Goal: Information Seeking & Learning: Learn about a topic

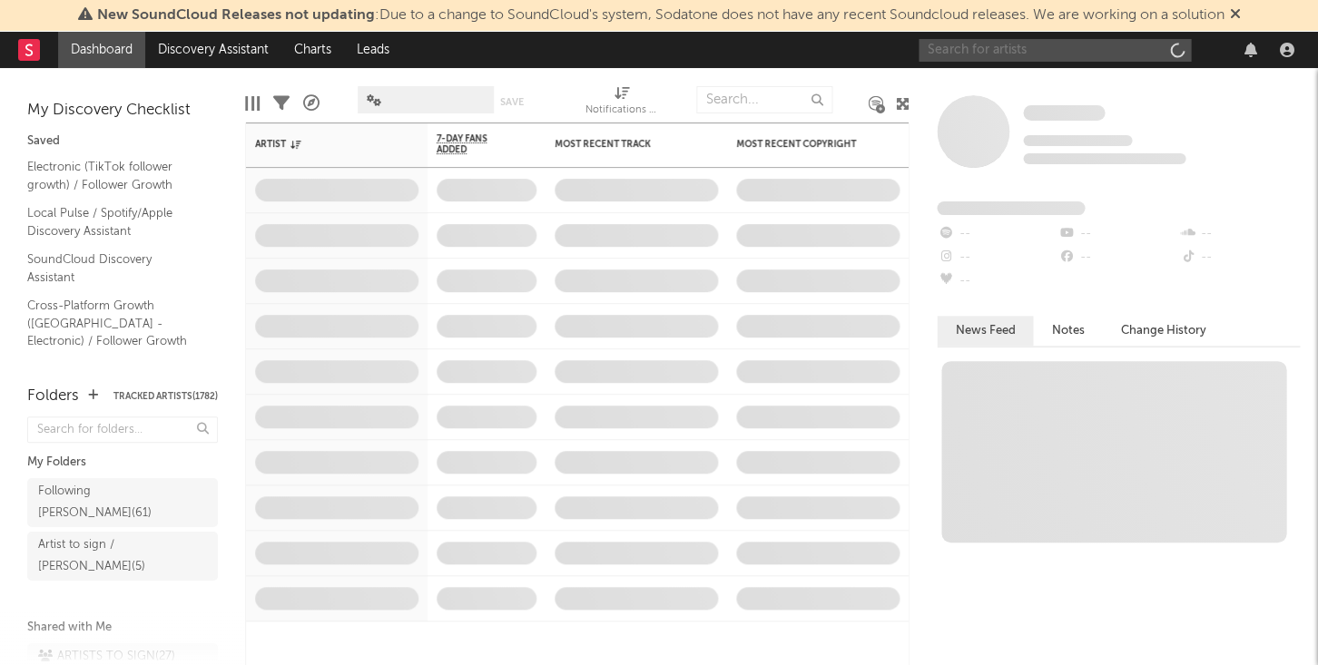
click at [1022, 39] on input "text" at bounding box center [1055, 50] width 272 height 23
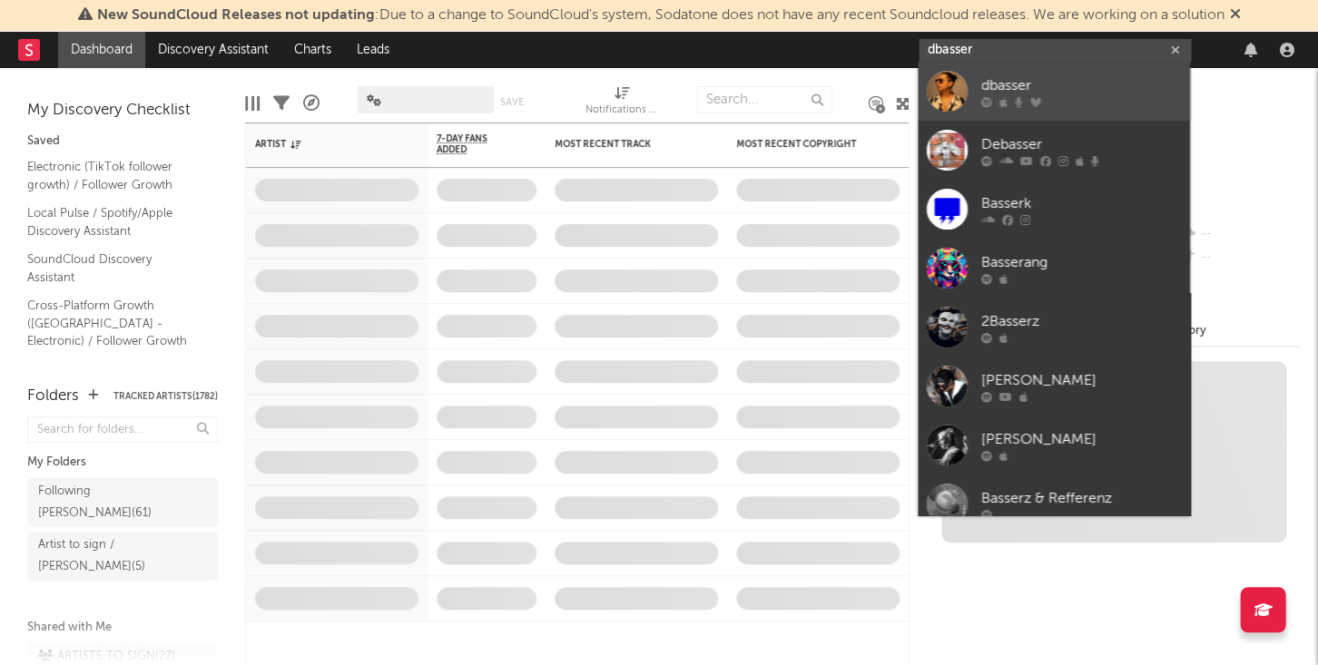
type input "dbasser"
click at [1015, 94] on div "dbasser" at bounding box center [1081, 86] width 200 height 22
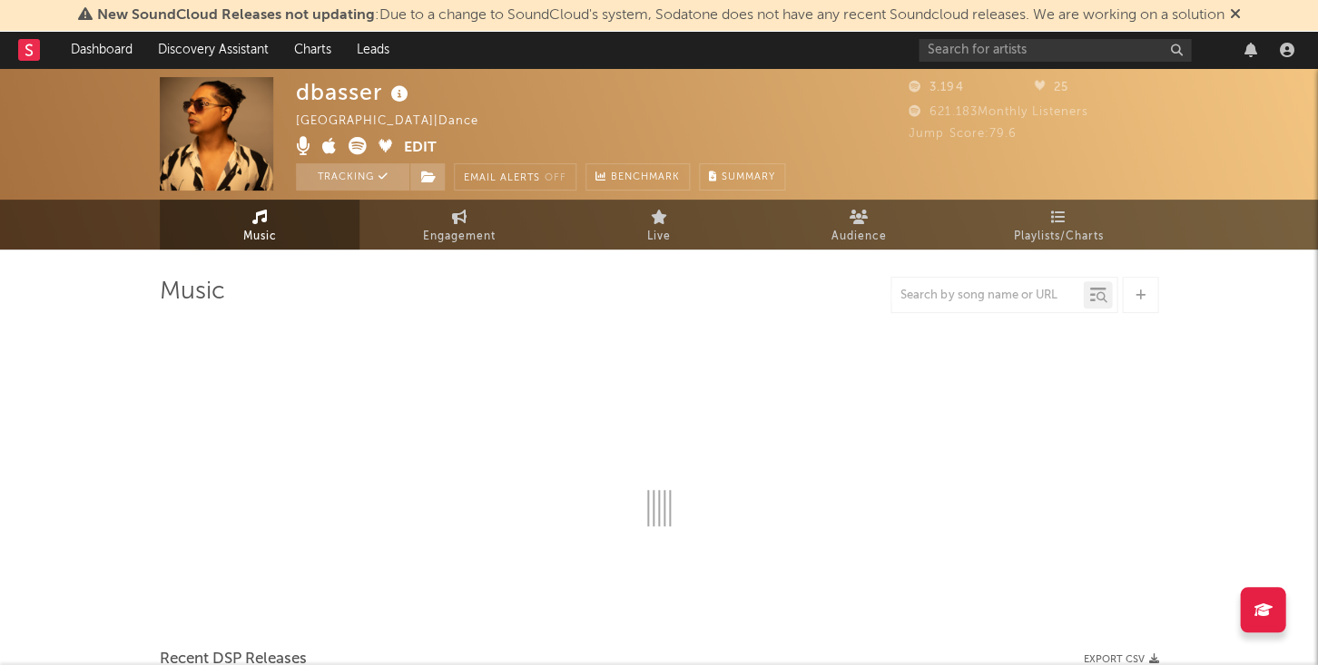
select select "1w"
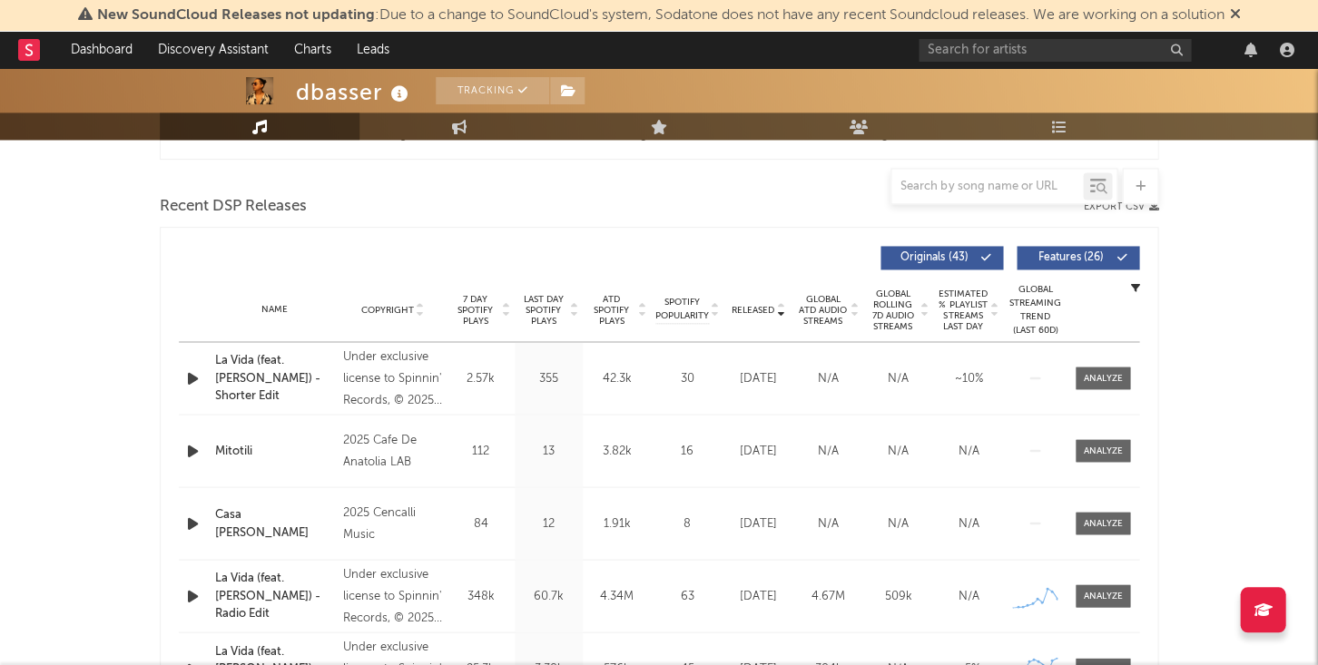
scroll to position [599, 0]
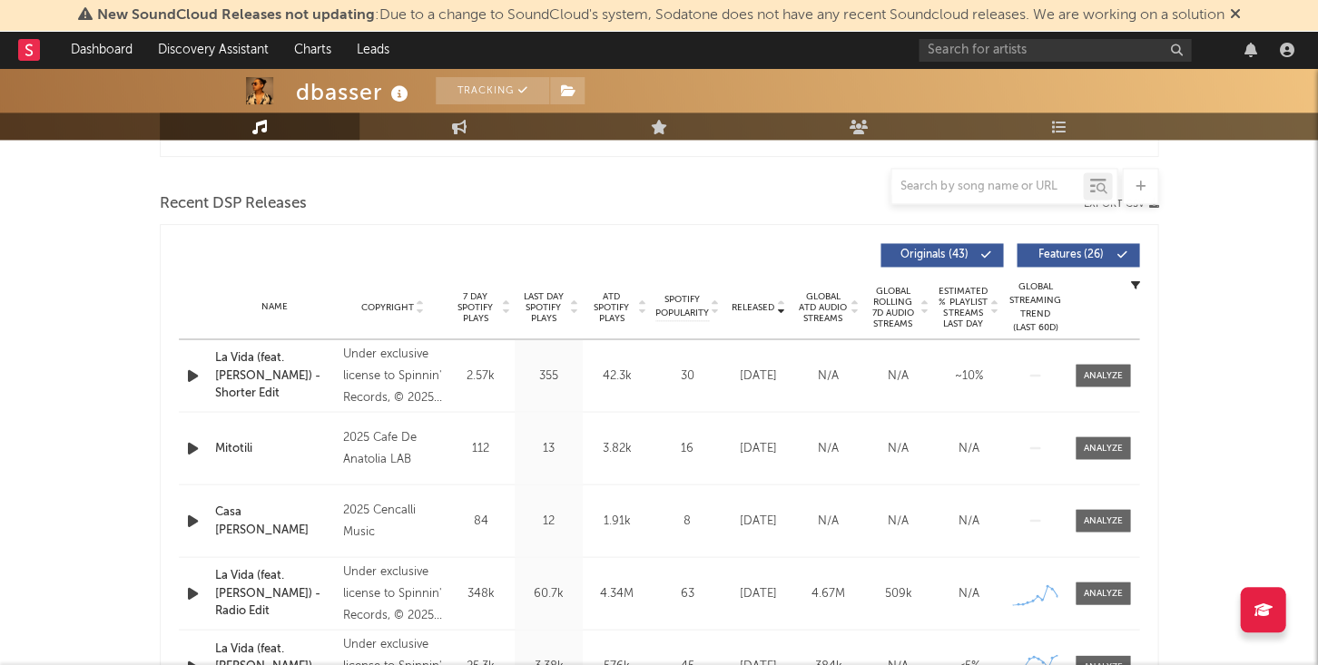
click at [539, 299] on span "Last Day Spotify Plays" at bounding box center [543, 307] width 48 height 33
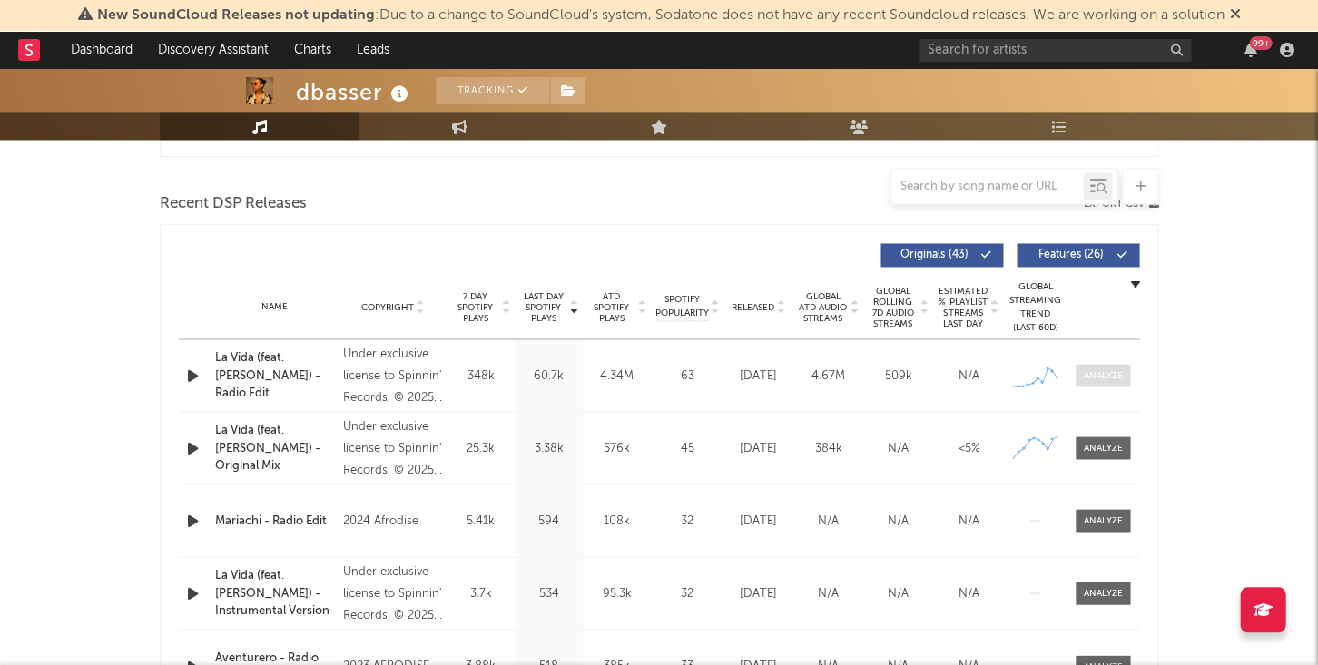
click at [1098, 371] on div at bounding box center [1103, 376] width 39 height 14
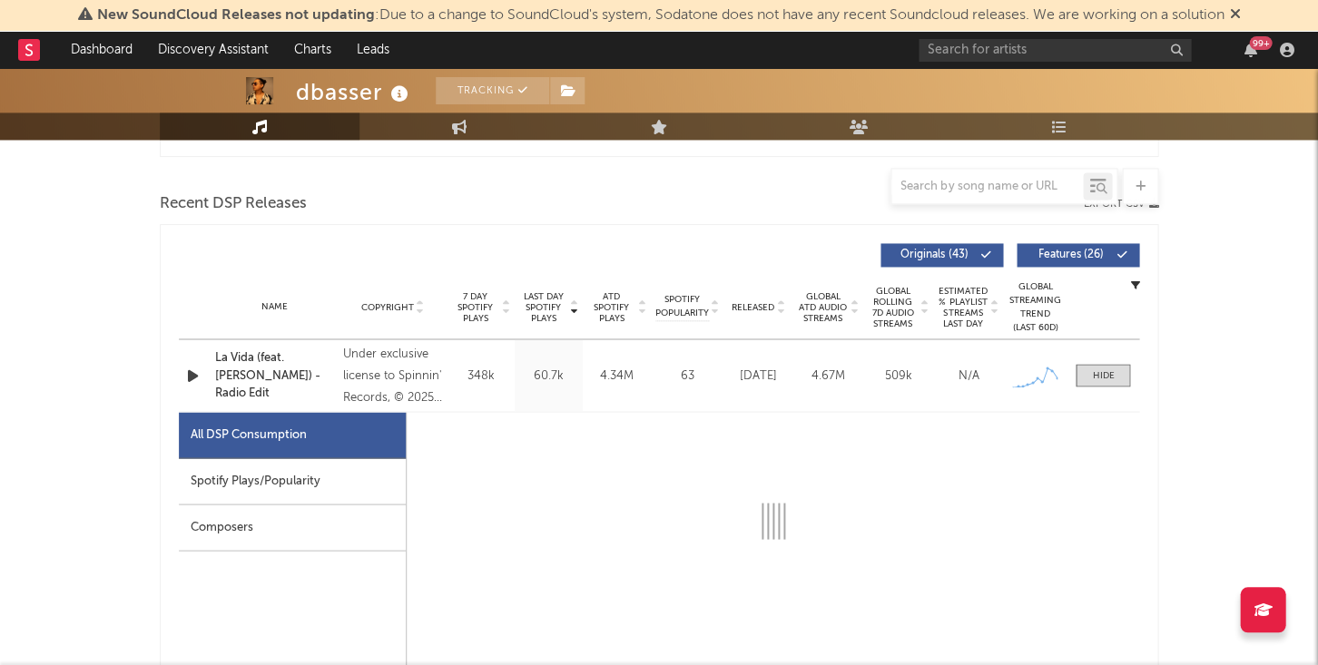
click at [336, 468] on div "Spotify Plays/Popularity" at bounding box center [292, 481] width 227 height 46
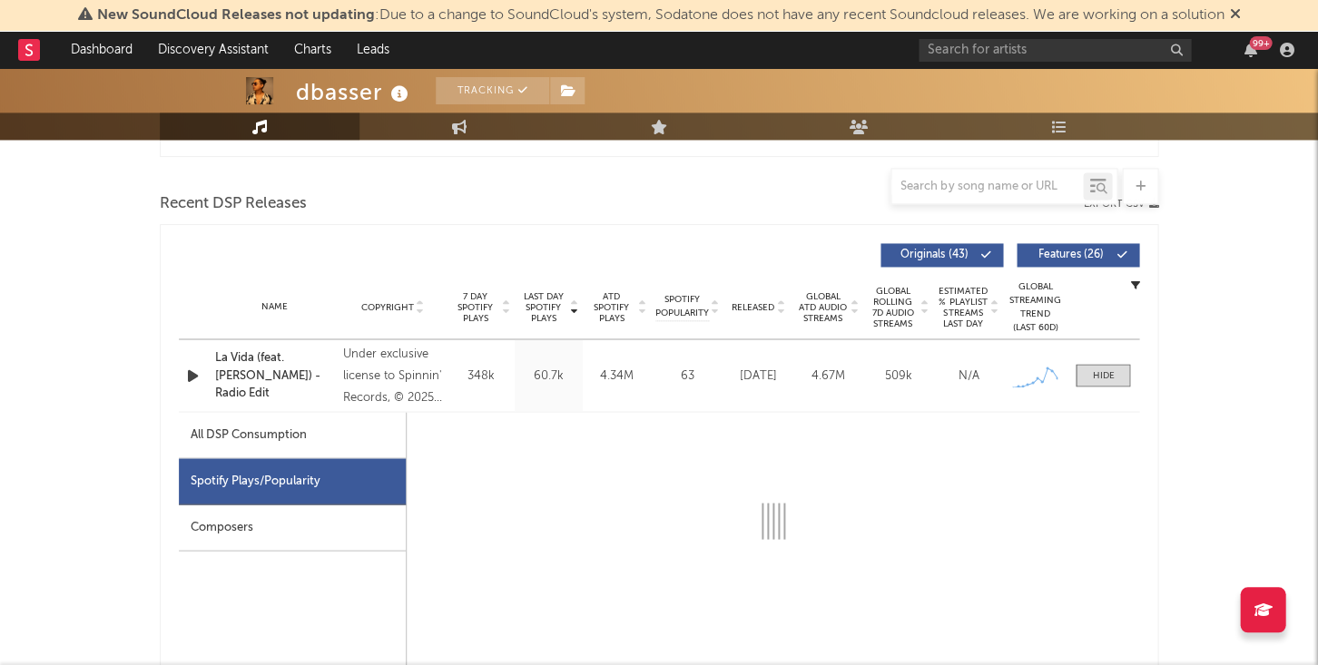
select select "1w"
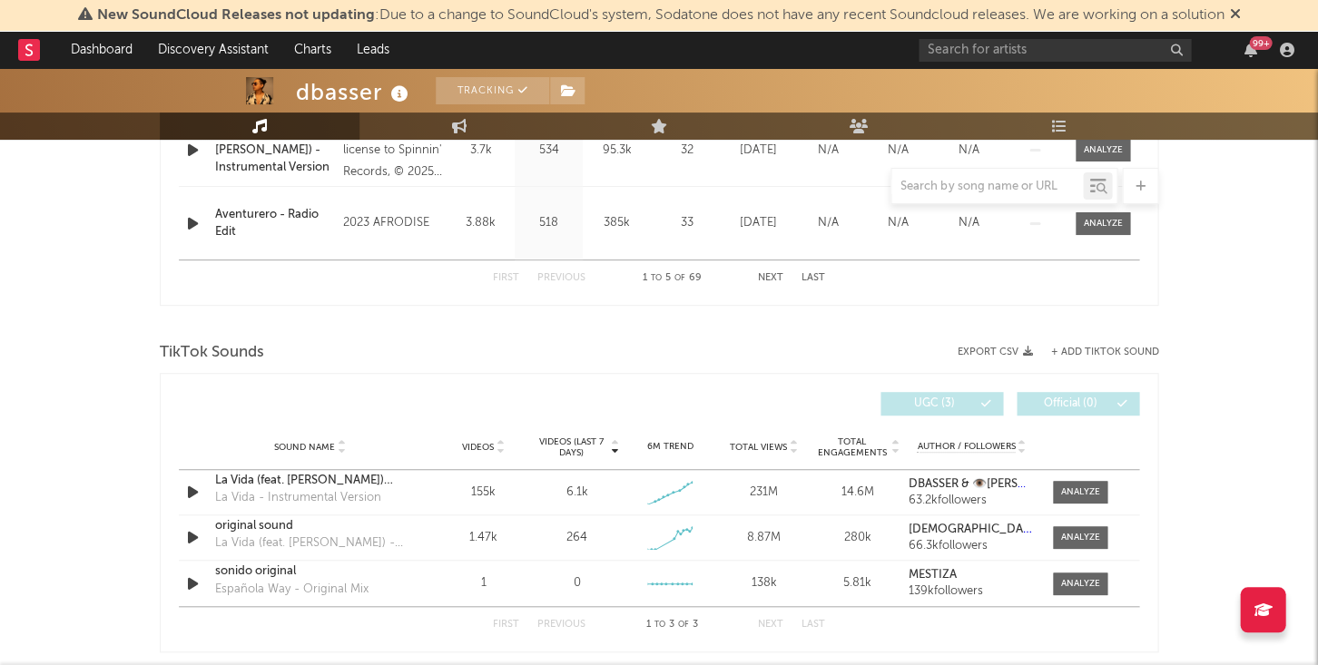
scroll to position [1987, 0]
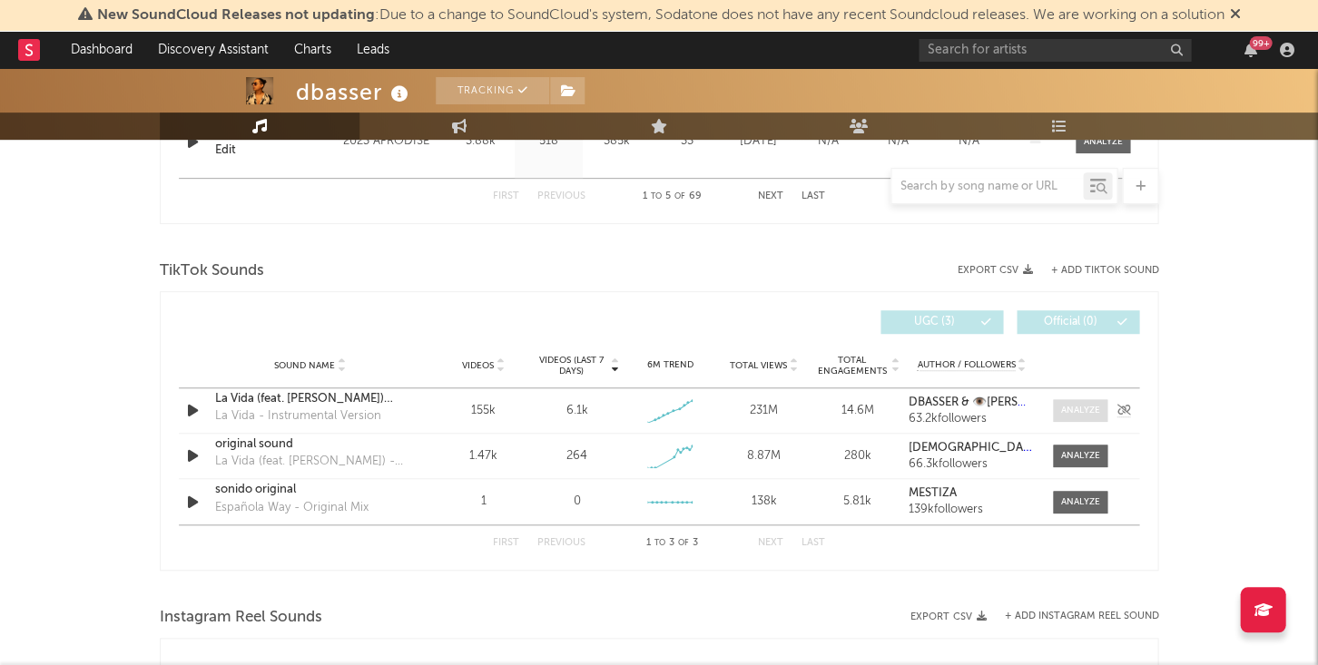
click at [1086, 408] on div at bounding box center [1080, 411] width 39 height 14
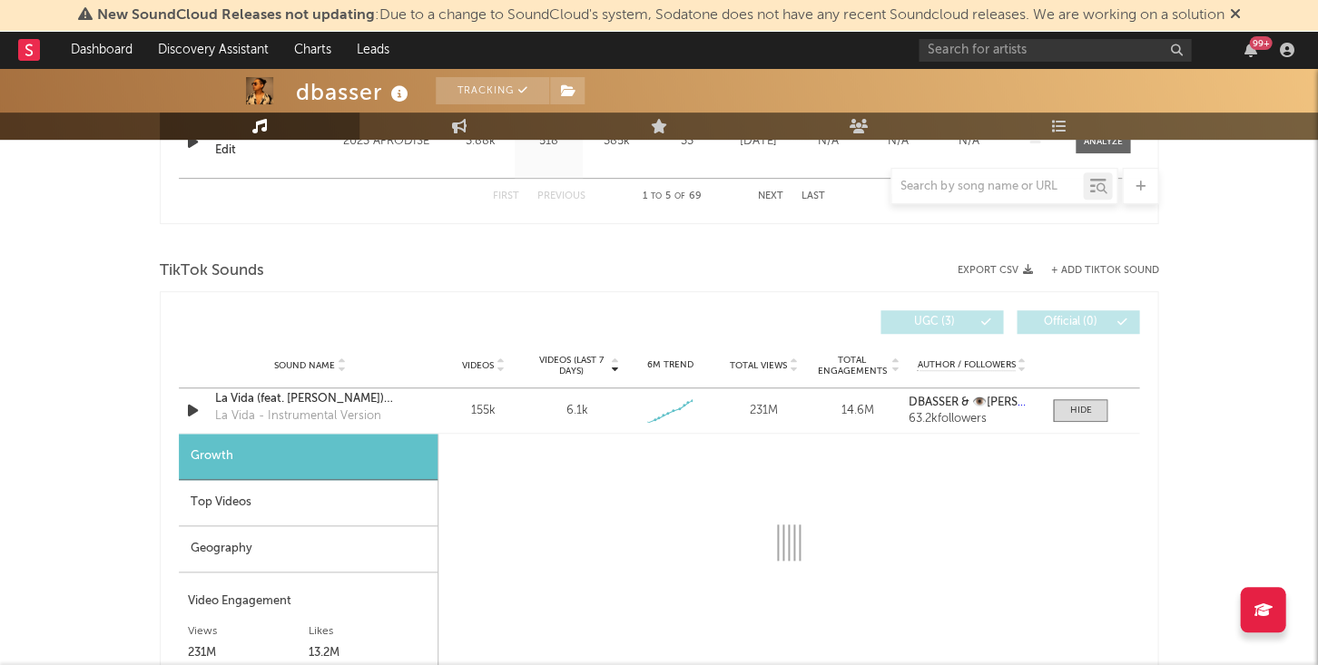
select select "1w"
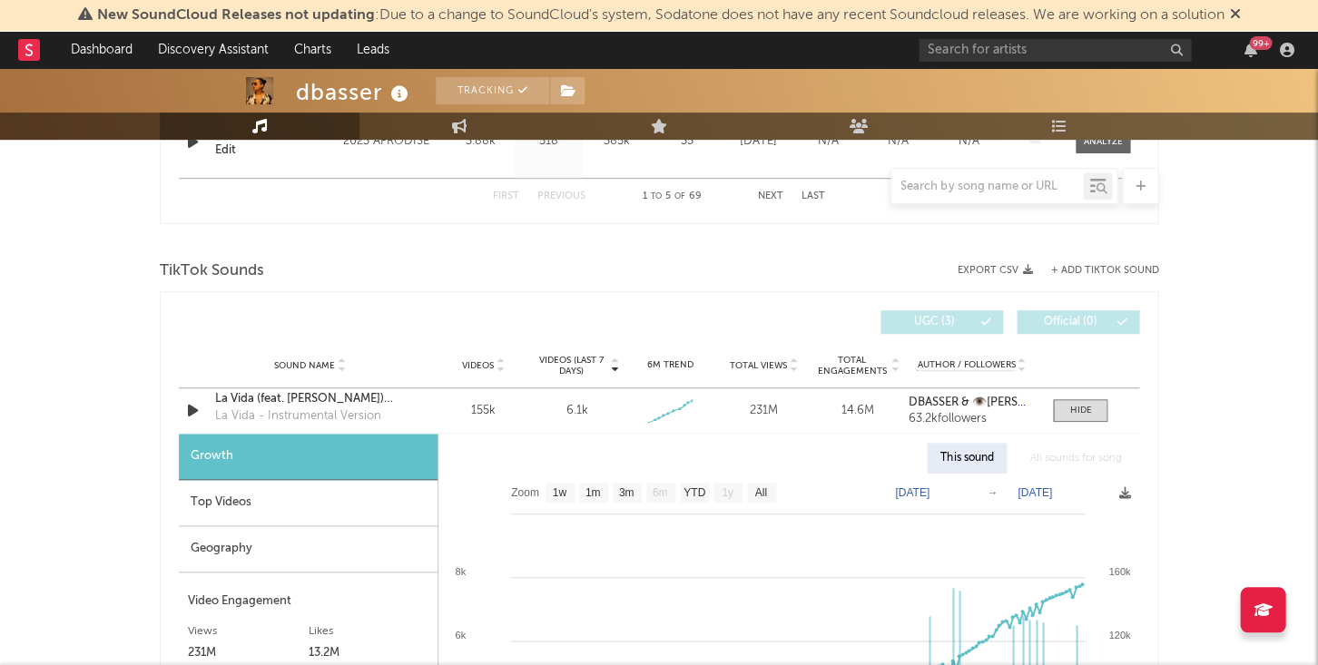
click at [308, 492] on div "Top Videos" at bounding box center [308, 503] width 259 height 46
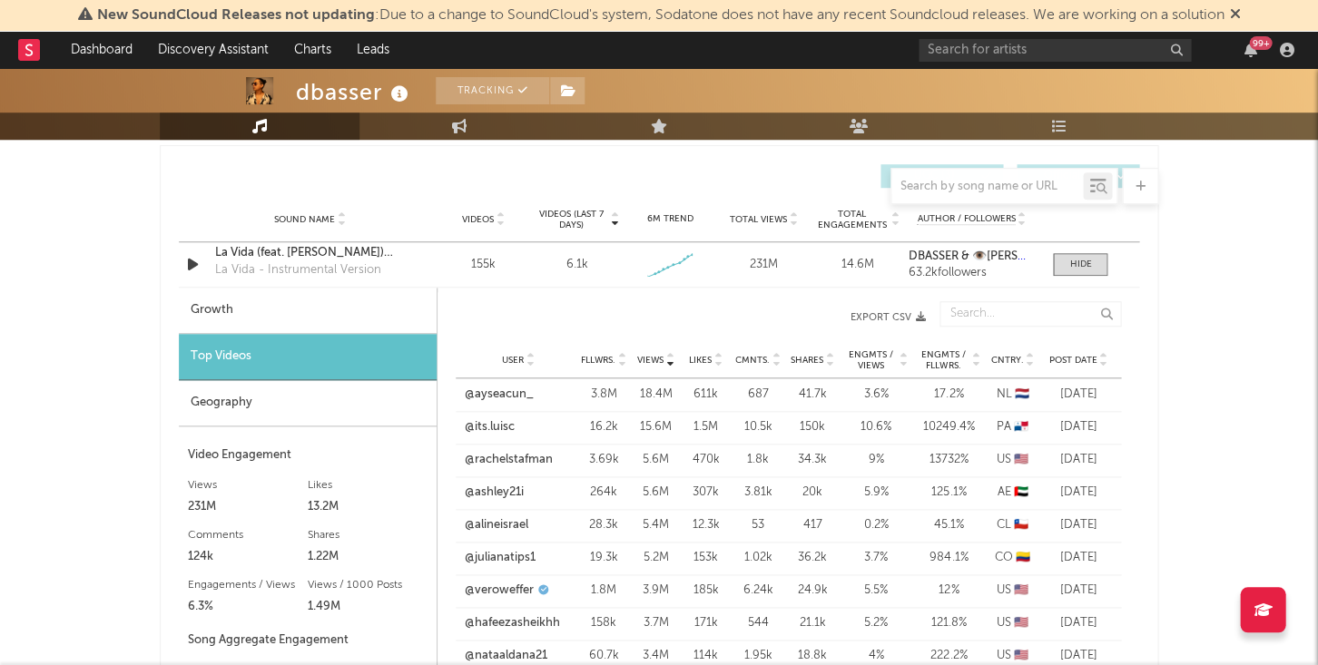
scroll to position [2140, 0]
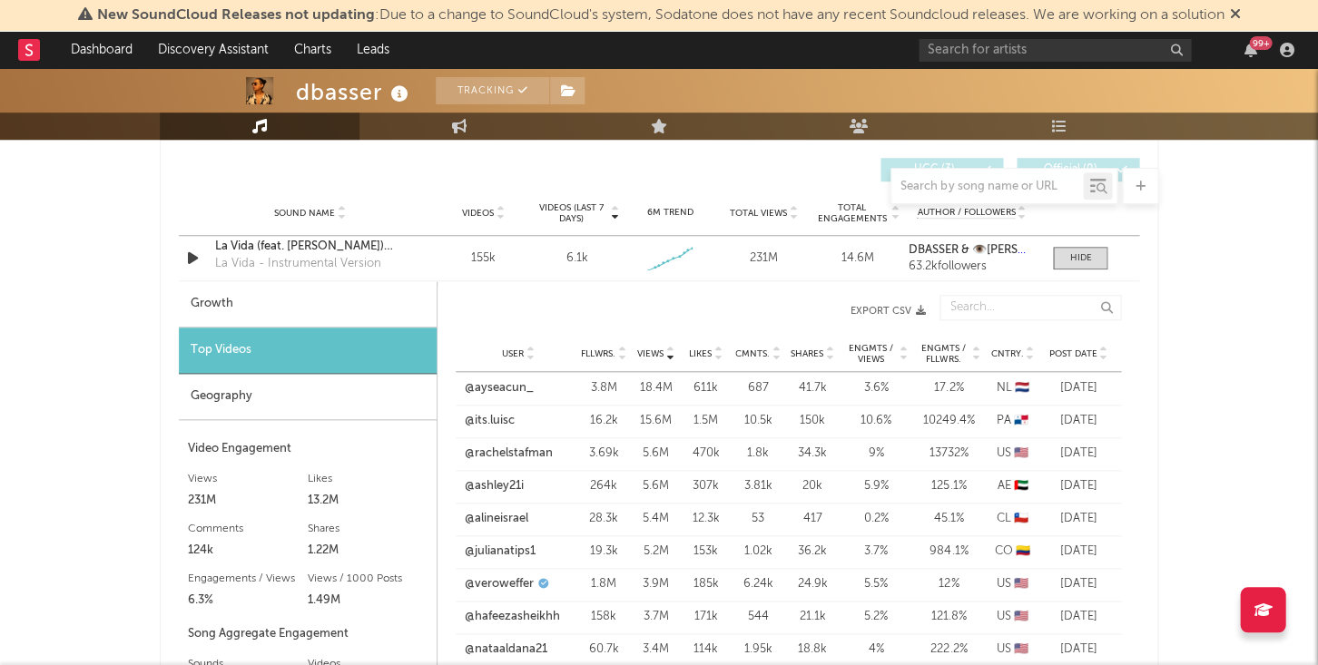
click at [1082, 349] on span "Post Date" at bounding box center [1073, 354] width 48 height 11
click at [526, 380] on link "@rachelstafman" at bounding box center [509, 388] width 88 height 18
click at [1071, 261] on span at bounding box center [1080, 258] width 54 height 23
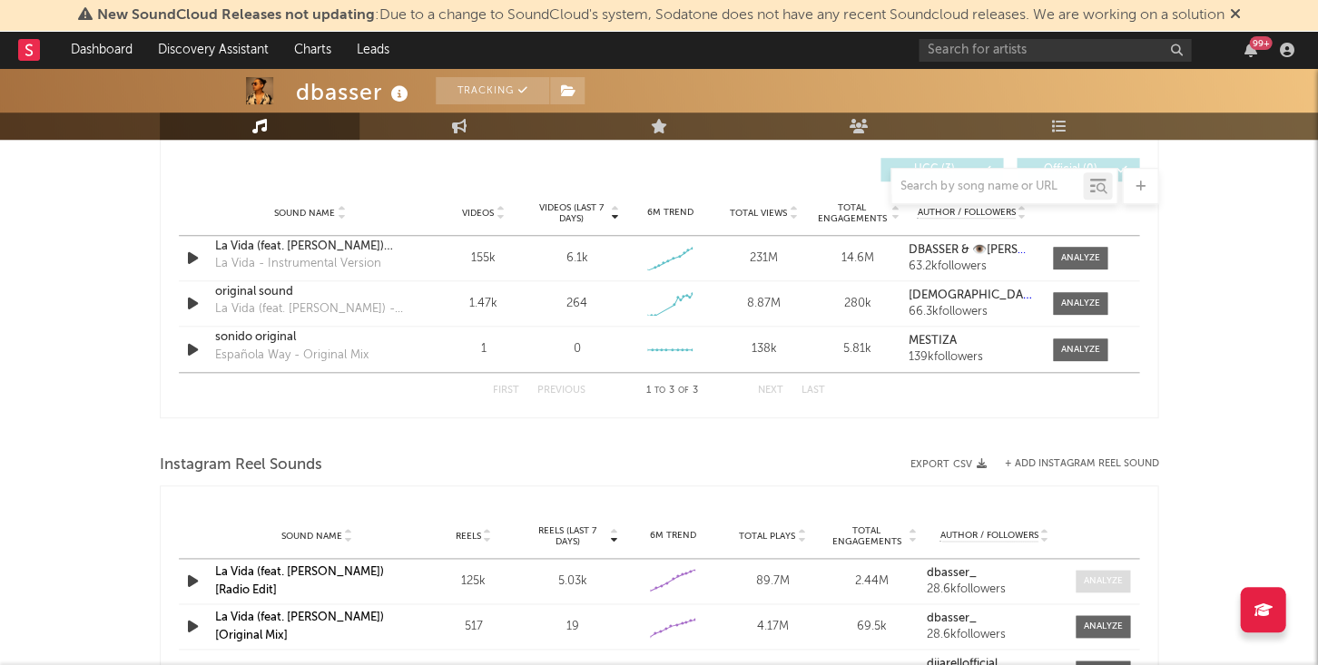
click at [1119, 582] on div at bounding box center [1102, 582] width 39 height 14
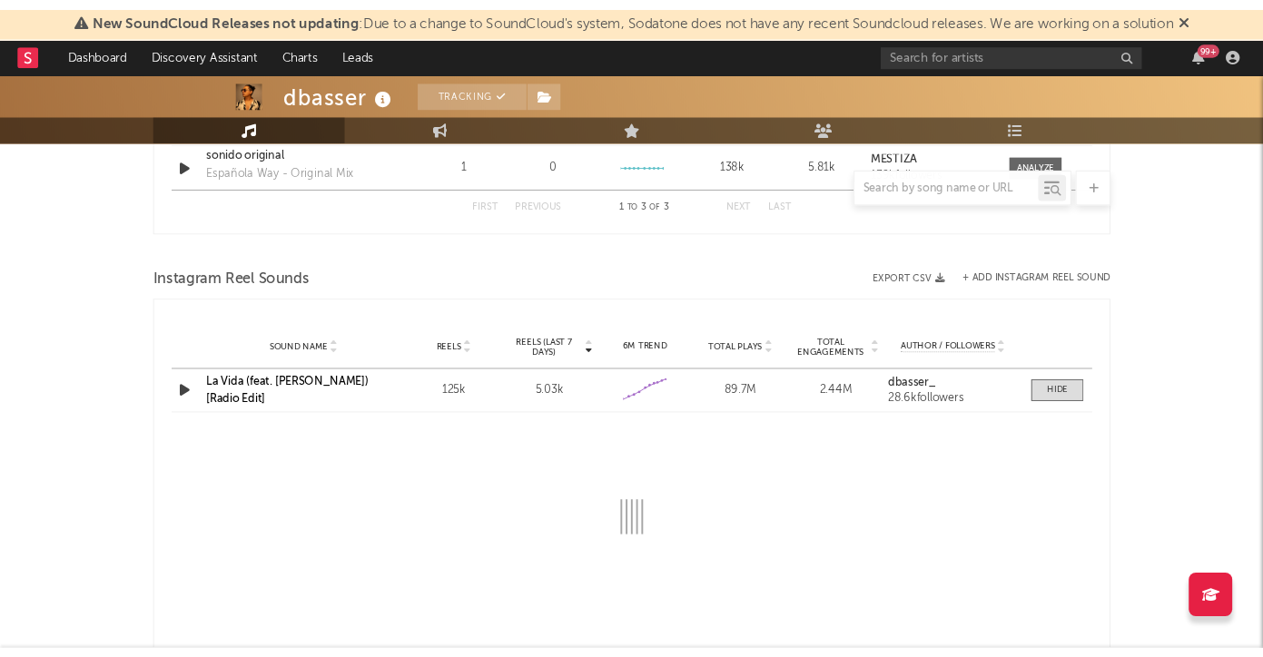
scroll to position [2354, 0]
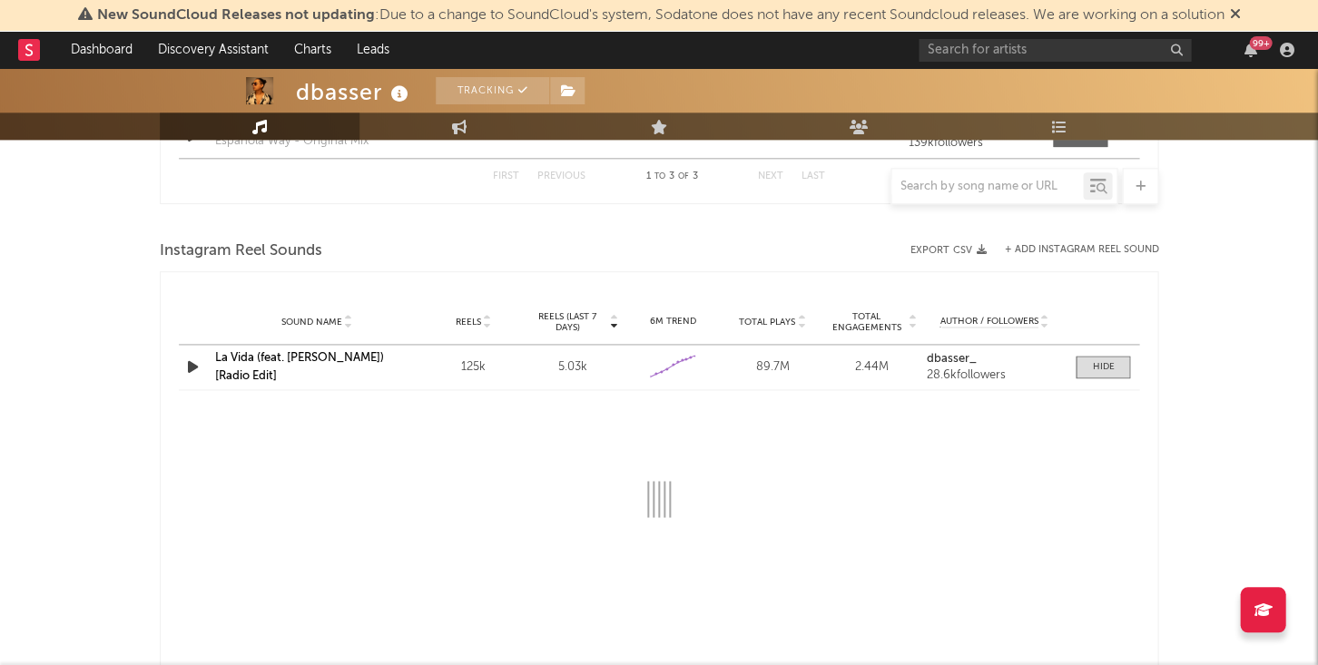
select select "1w"
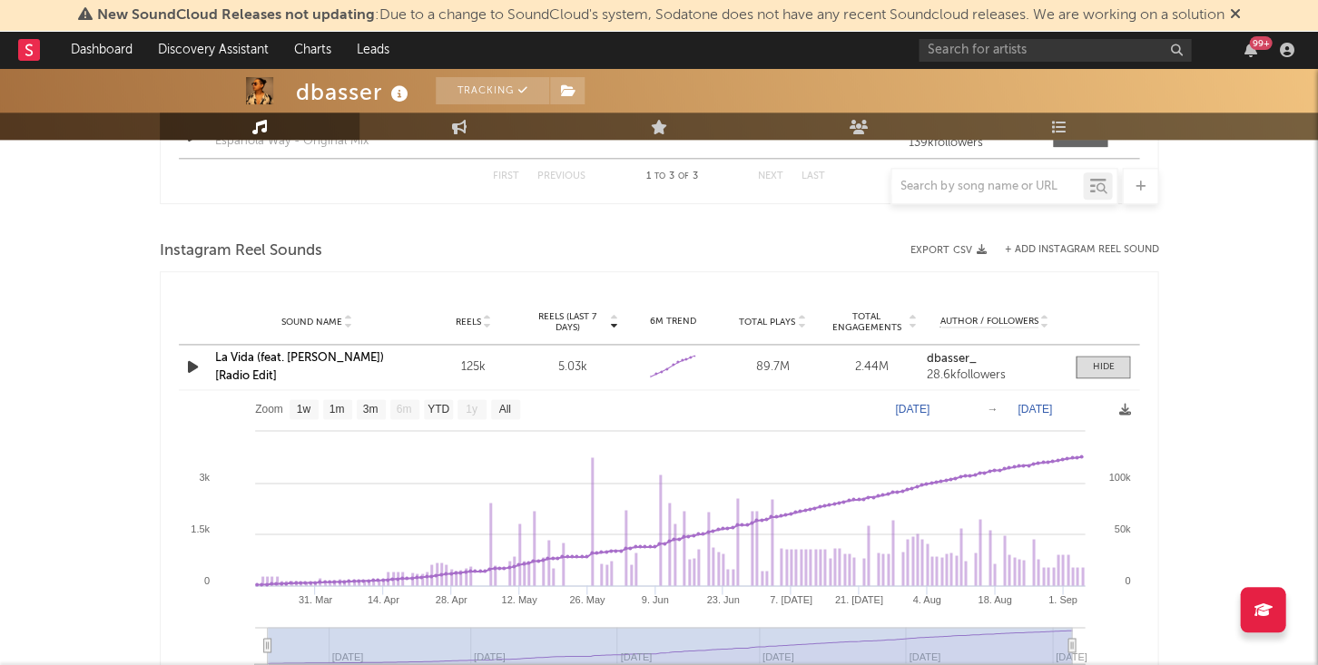
click at [299, 359] on link "La Vida (feat. [PERSON_NAME]) [Radio Edit]" at bounding box center [299, 367] width 169 height 30
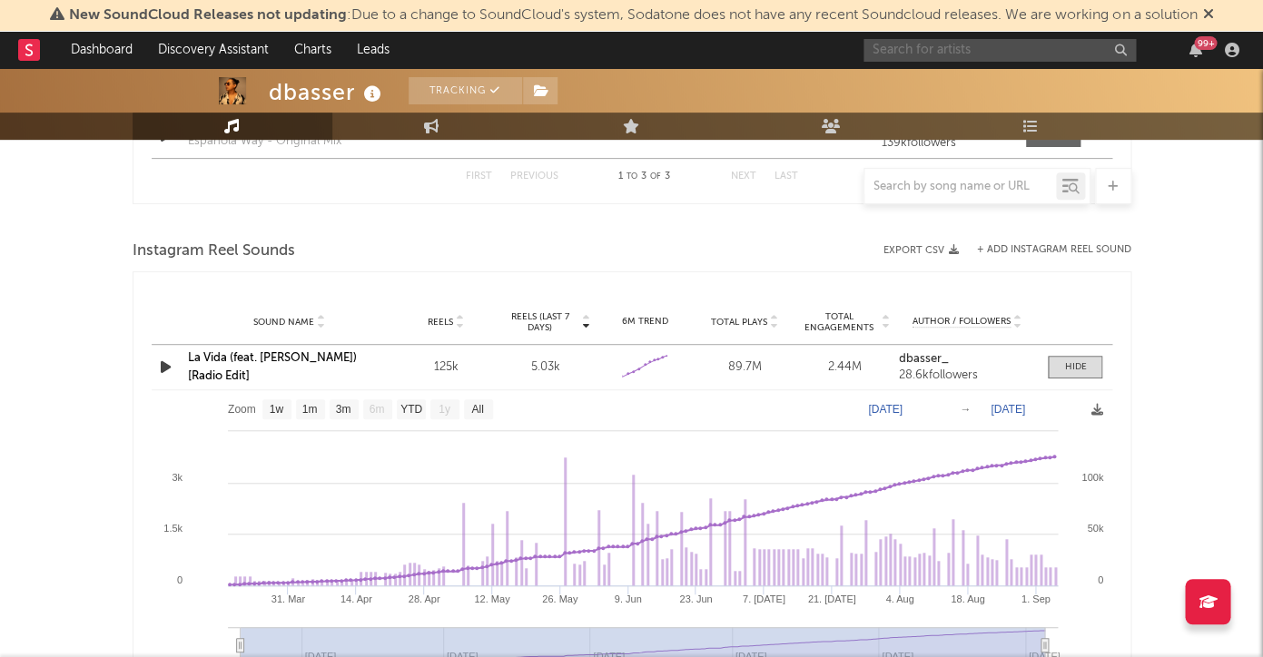
click at [970, 47] on input "text" at bounding box center [999, 50] width 272 height 23
type input "o"
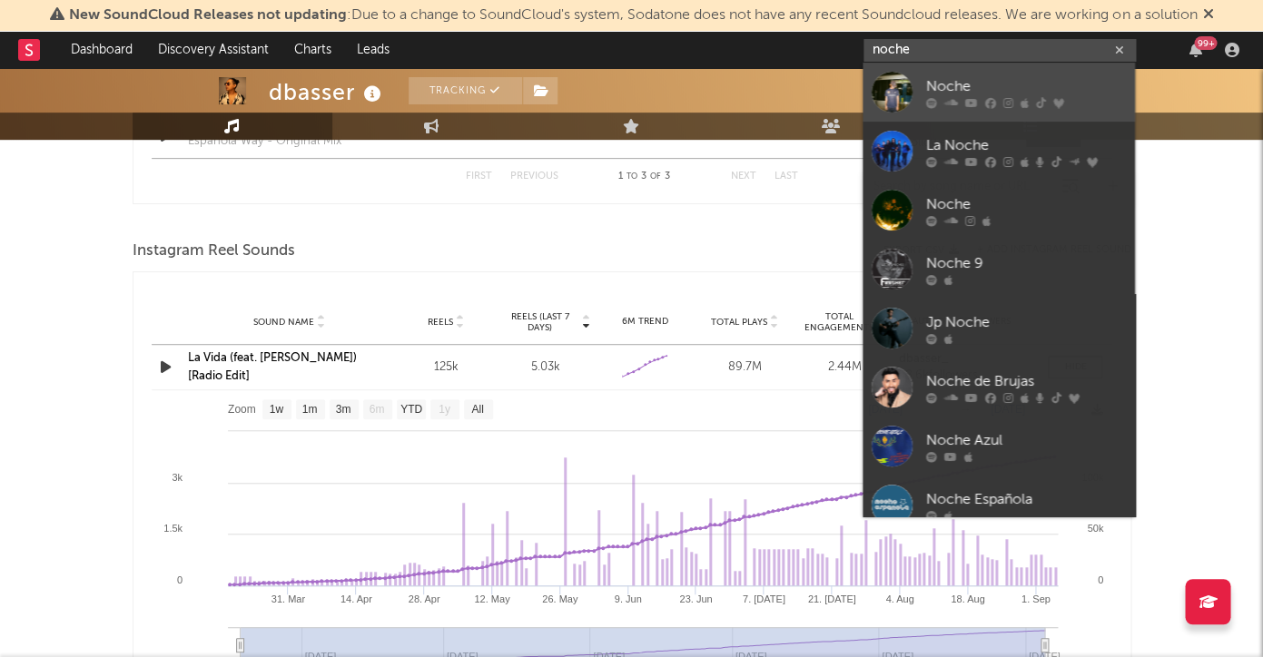
type input "noche"
click at [968, 78] on div "Noche" at bounding box center [1026, 86] width 200 height 22
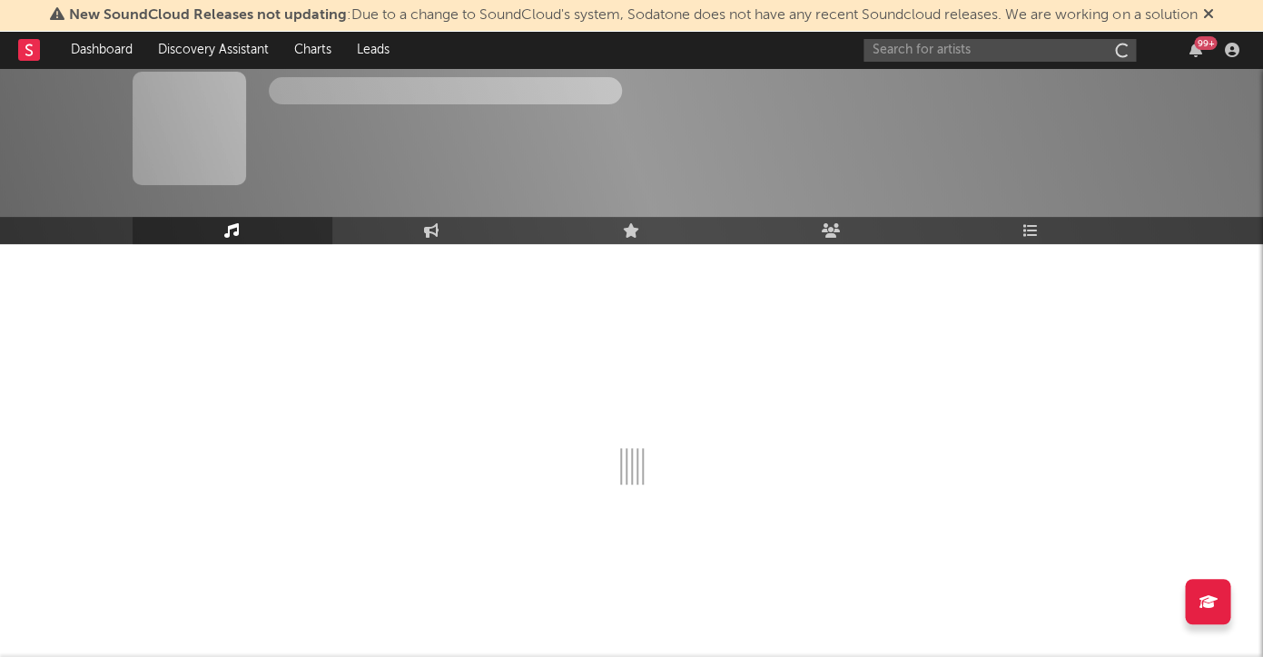
scroll to position [5, 0]
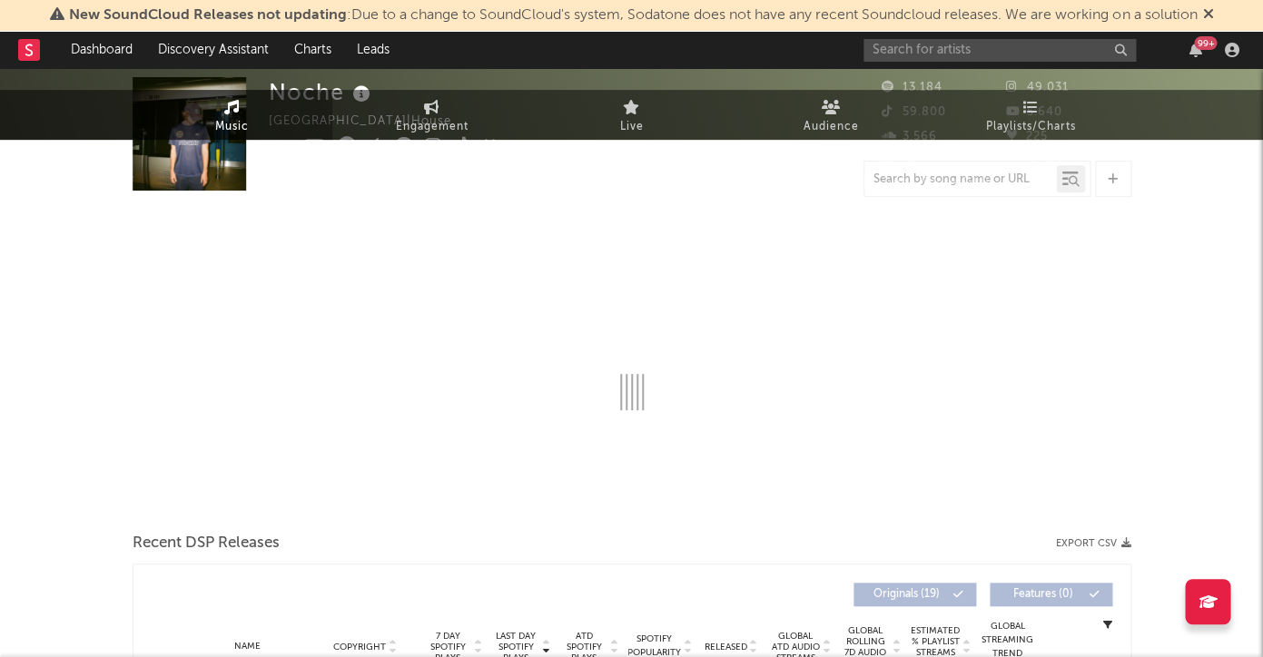
select select "1w"
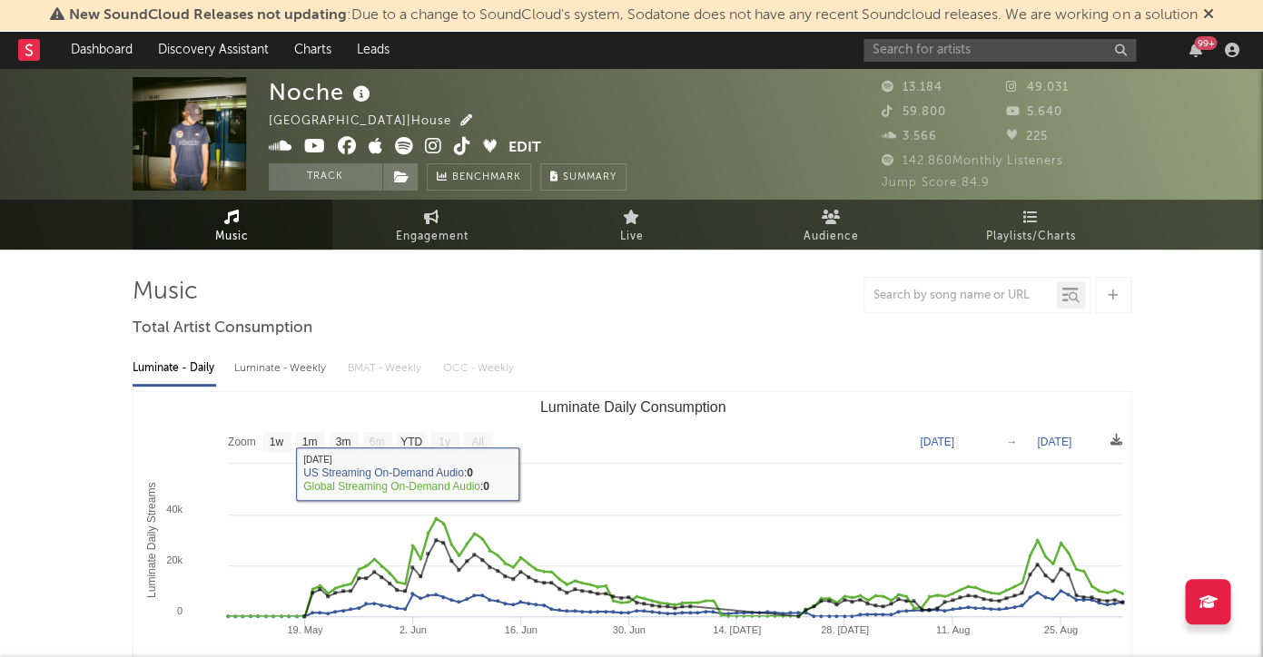
scroll to position [0, 0]
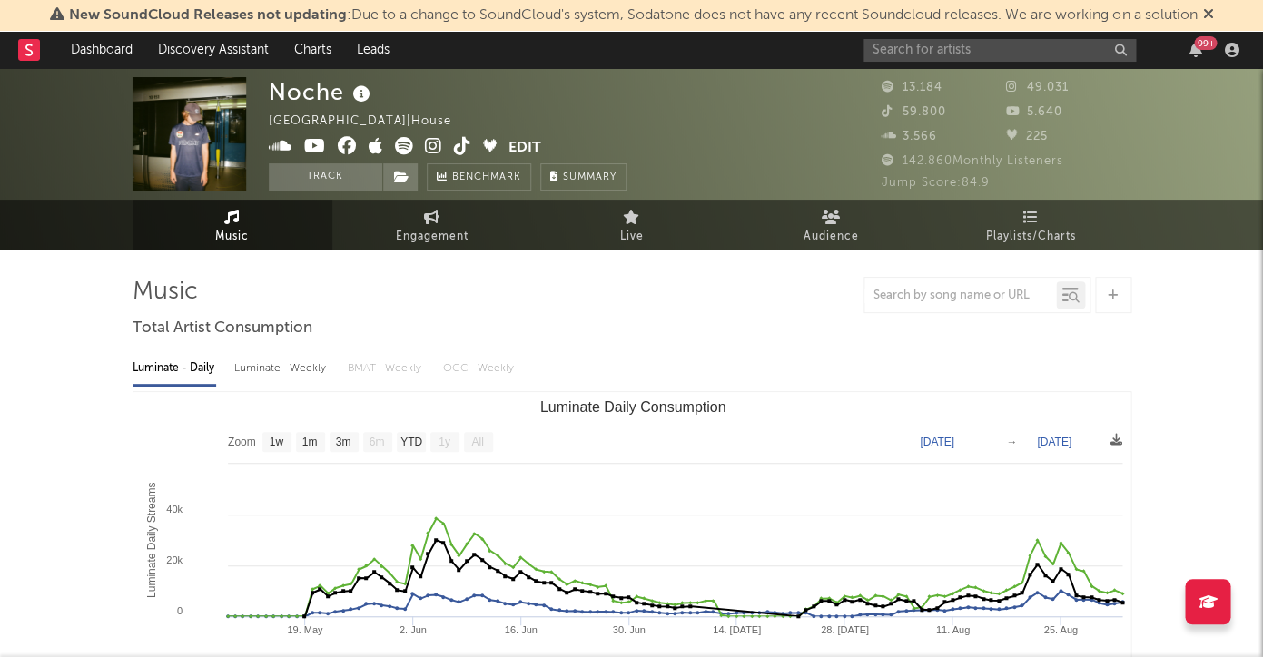
click at [360, 90] on icon at bounding box center [362, 94] width 26 height 25
click at [496, 103] on div "Noche [GEOGRAPHIC_DATA] | House Edit Track Benchmark Summary" at bounding box center [448, 133] width 358 height 113
click at [285, 145] on icon at bounding box center [281, 146] width 24 height 18
click at [320, 145] on icon at bounding box center [315, 146] width 22 height 18
